Goal: Find specific page/section: Find specific page/section

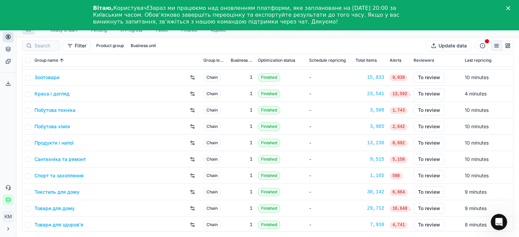
scroll to position [45, 0]
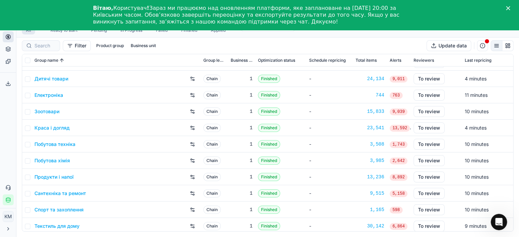
click at [58, 147] on div "Побутова техніка" at bounding box center [115, 144] width 163 height 11
click at [58, 146] on link "Побутова техніка" at bounding box center [54, 144] width 41 height 7
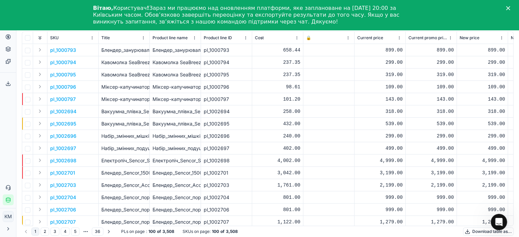
click at [510, 7] on icon "Close" at bounding box center [508, 8] width 4 height 4
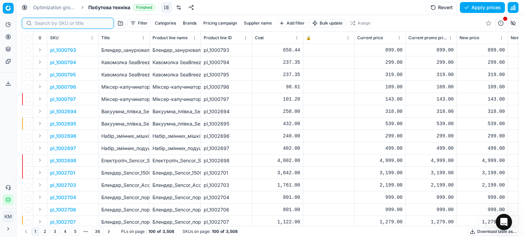
click at [43, 22] on input at bounding box center [71, 23] width 75 height 7
paste input "536073"
type input "536073"
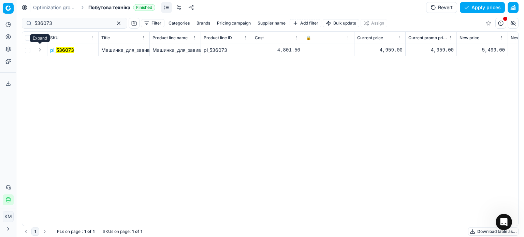
click at [40, 49] on button "Expand" at bounding box center [40, 50] width 8 height 8
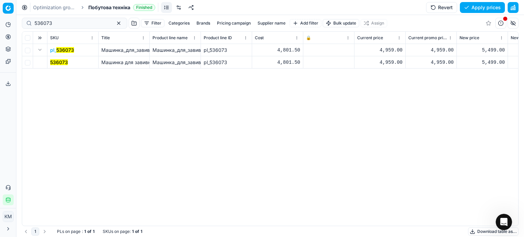
click at [115, 64] on span "Машинка для завивки Philips StyleCare Prestige (BHB876/00)" at bounding box center [172, 62] width 142 height 6
click at [64, 62] on mark "536073" at bounding box center [59, 62] width 18 height 6
